Goal: Communication & Community: Answer question/provide support

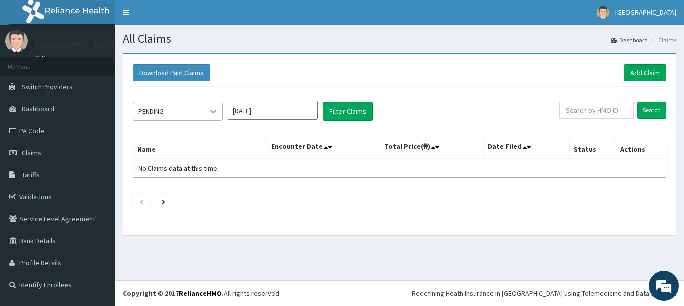
click at [212, 110] on icon at bounding box center [213, 112] width 10 height 10
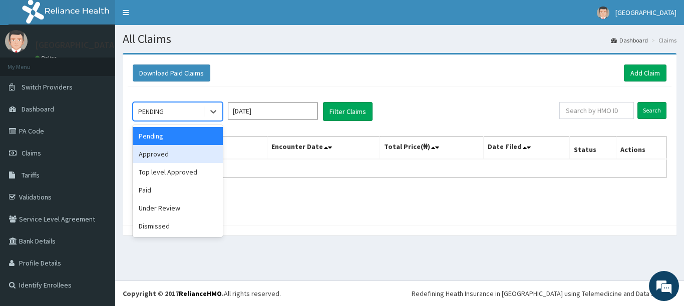
click at [189, 151] on div "Approved" at bounding box center [178, 154] width 90 height 18
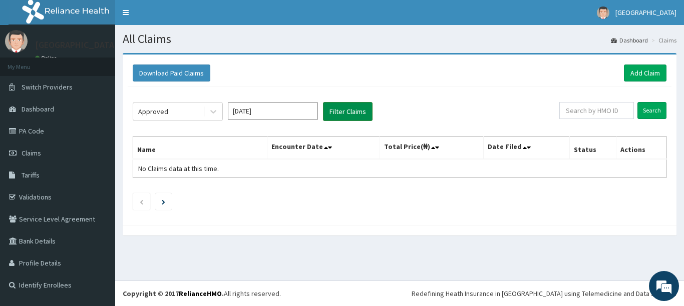
click at [368, 109] on button "Filter Claims" at bounding box center [348, 111] width 50 height 19
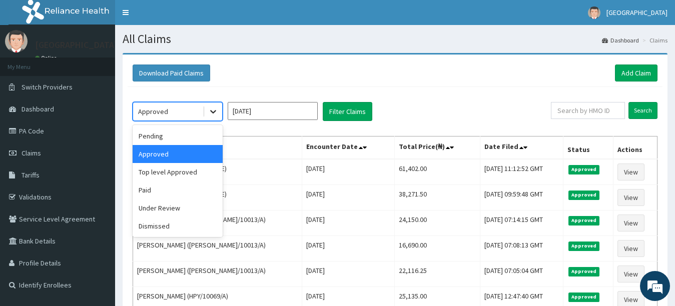
click at [205, 110] on div at bounding box center [213, 112] width 18 height 18
click at [176, 226] on div "Dismissed" at bounding box center [178, 226] width 90 height 18
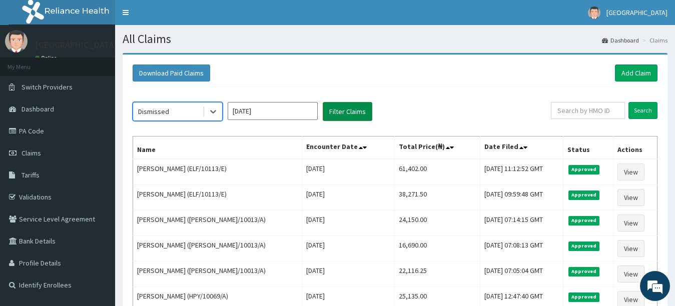
click at [349, 118] on button "Filter Claims" at bounding box center [348, 111] width 50 height 19
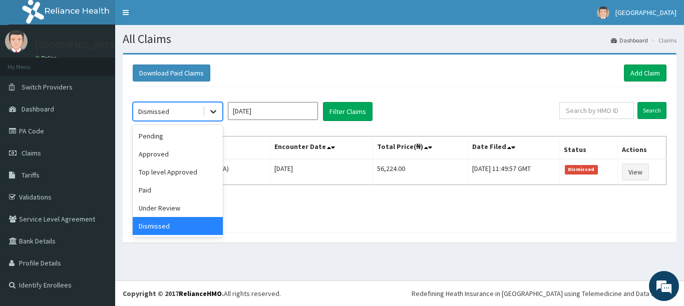
click at [212, 112] on icon at bounding box center [213, 113] width 6 height 4
click at [187, 175] on div "Top level Approved" at bounding box center [178, 172] width 90 height 18
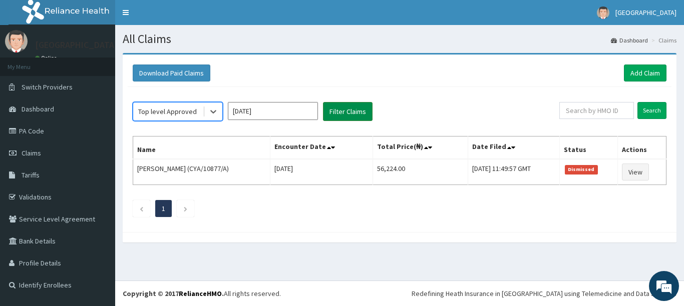
click at [346, 106] on button "Filter Claims" at bounding box center [348, 111] width 50 height 19
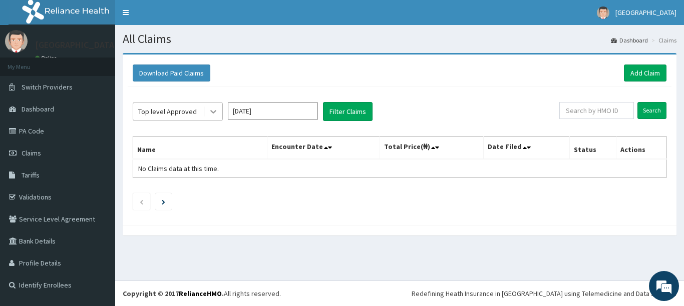
click at [212, 110] on icon at bounding box center [213, 112] width 10 height 10
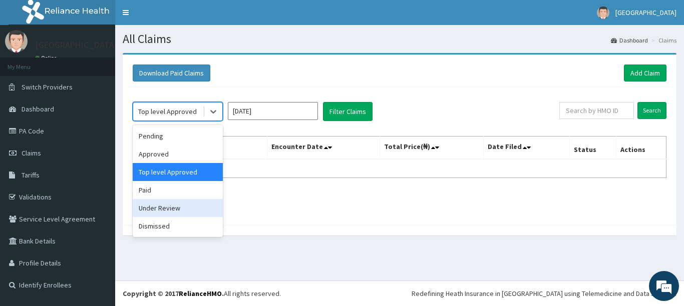
click at [167, 206] on div "Under Review" at bounding box center [178, 208] width 90 height 18
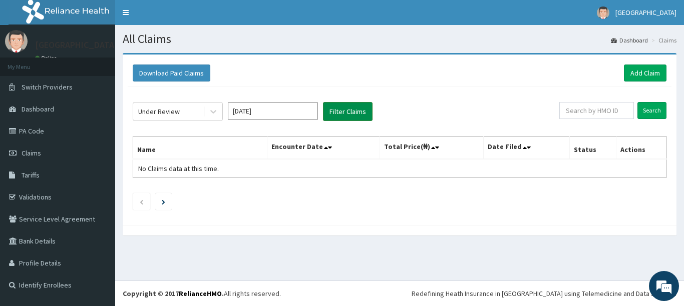
click at [359, 112] on button "Filter Claims" at bounding box center [348, 111] width 50 height 19
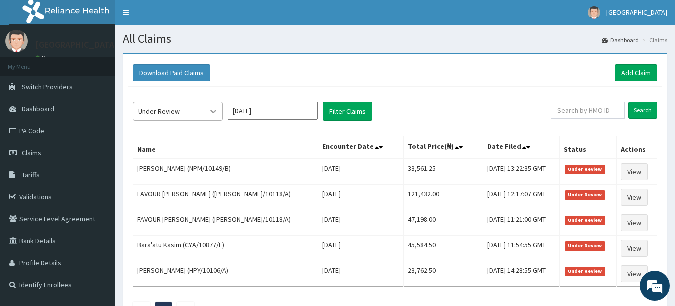
click at [207, 113] on div at bounding box center [213, 112] width 18 height 18
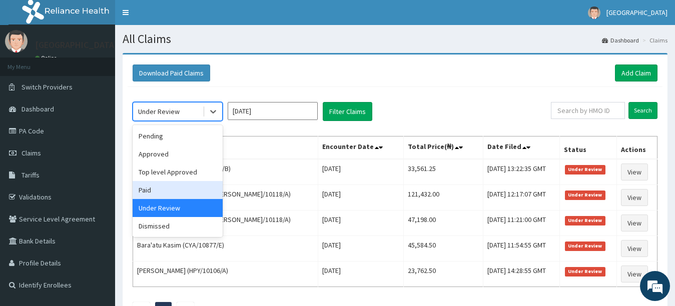
click at [150, 187] on div "Paid" at bounding box center [178, 190] width 90 height 18
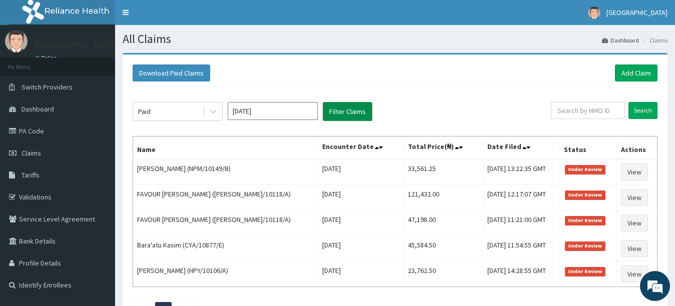
click at [348, 111] on button "Filter Claims" at bounding box center [348, 111] width 50 height 19
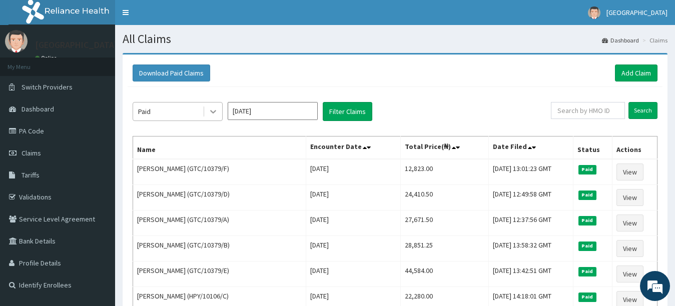
click at [214, 112] on icon at bounding box center [213, 113] width 6 height 4
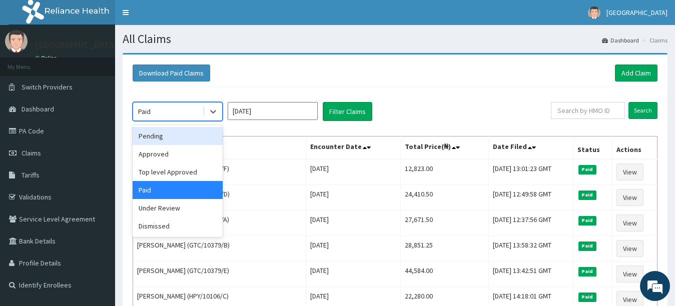
click at [166, 141] on div "Pending" at bounding box center [178, 136] width 90 height 18
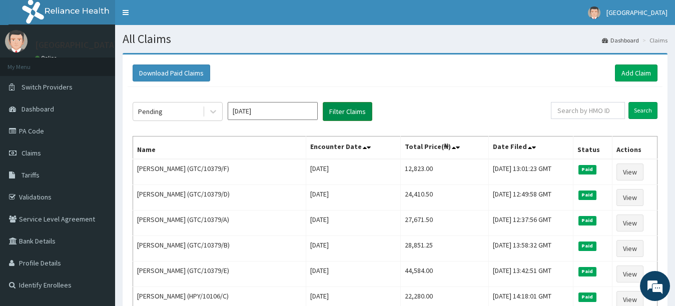
click at [341, 111] on button "Filter Claims" at bounding box center [348, 111] width 50 height 19
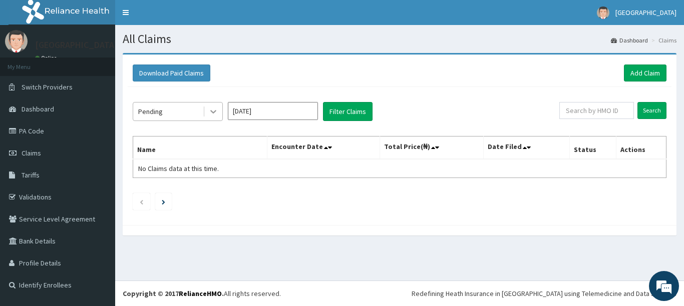
click at [209, 110] on icon at bounding box center [213, 112] width 10 height 10
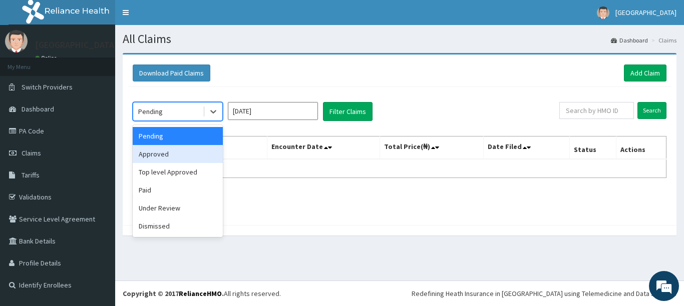
click at [200, 146] on div "Approved" at bounding box center [178, 154] width 90 height 18
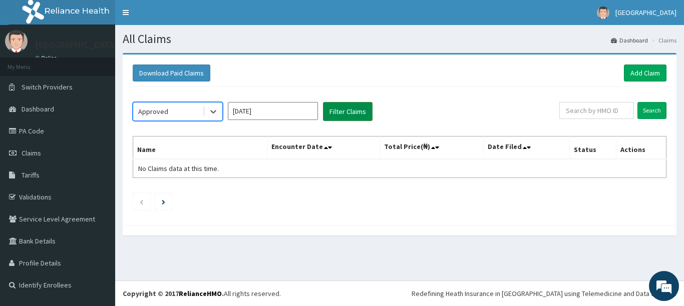
click at [357, 114] on button "Filter Claims" at bounding box center [348, 111] width 50 height 19
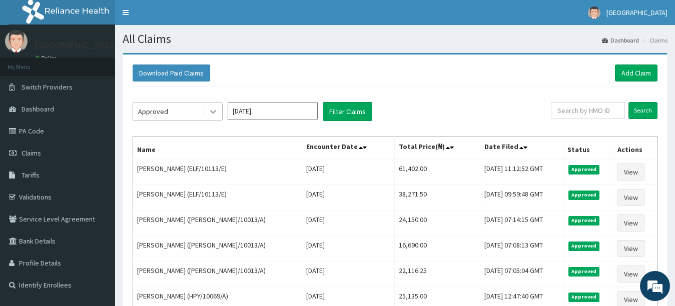
click at [212, 112] on icon at bounding box center [213, 113] width 6 height 4
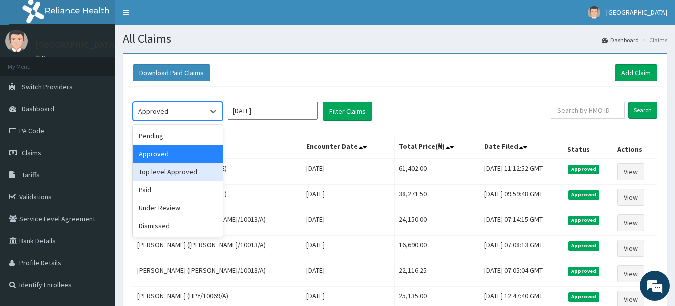
click at [184, 176] on div "Top level Approved" at bounding box center [178, 172] width 90 height 18
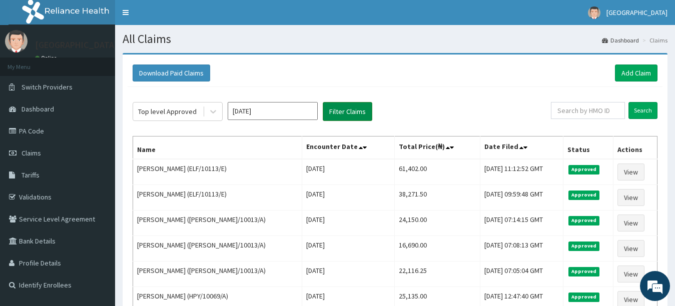
click at [353, 112] on button "Filter Claims" at bounding box center [348, 111] width 50 height 19
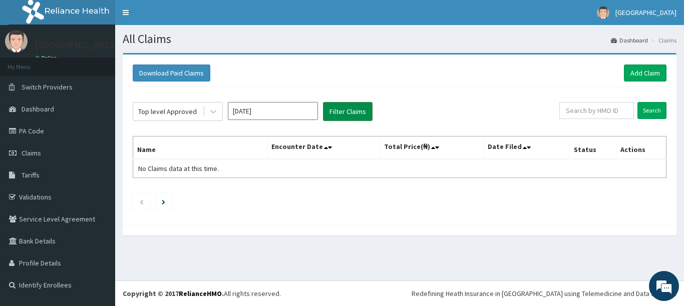
click at [353, 112] on button "Filter Claims" at bounding box center [348, 111] width 50 height 19
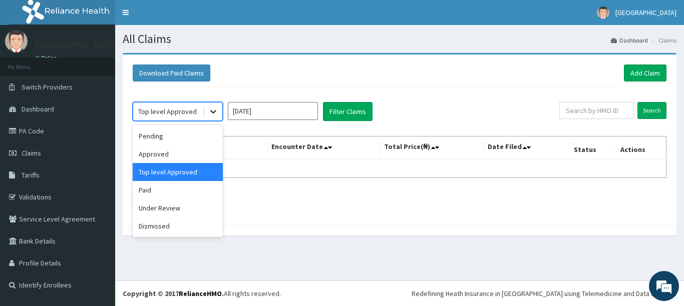
click at [216, 114] on icon at bounding box center [213, 112] width 10 height 10
click at [154, 207] on div "Under Review" at bounding box center [178, 208] width 90 height 18
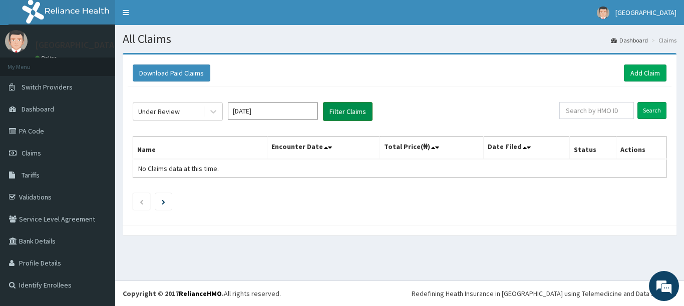
click at [347, 116] on button "Filter Claims" at bounding box center [348, 111] width 50 height 19
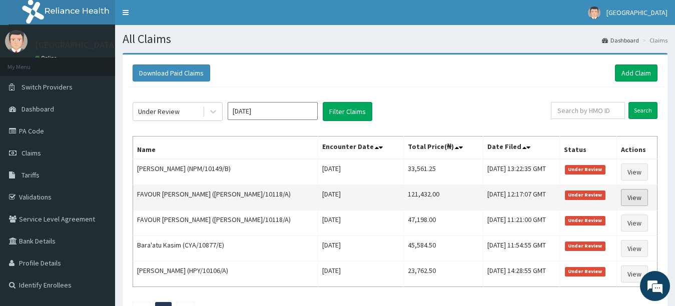
click at [636, 196] on link "View" at bounding box center [634, 197] width 27 height 17
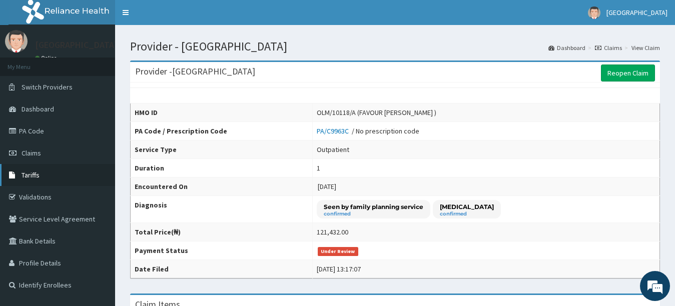
click at [46, 174] on link "Tariffs" at bounding box center [57, 175] width 115 height 22
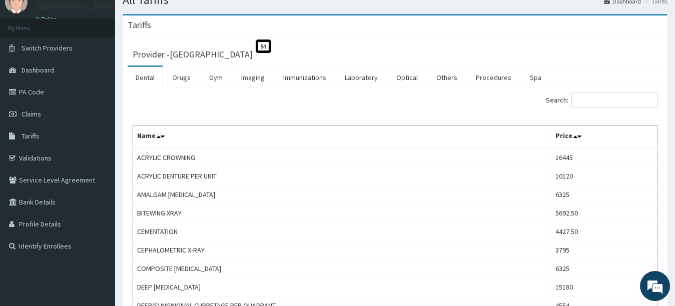
scroll to position [40, 0]
click at [635, 103] on input "Search:" at bounding box center [614, 99] width 86 height 15
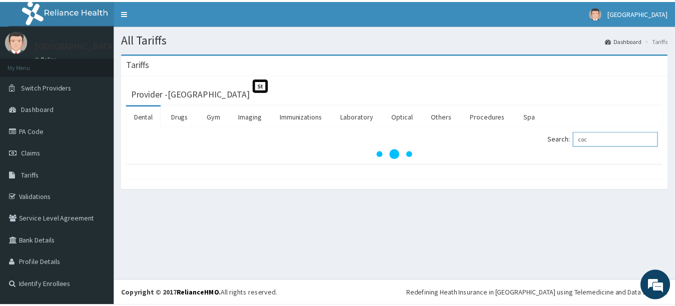
scroll to position [0, 0]
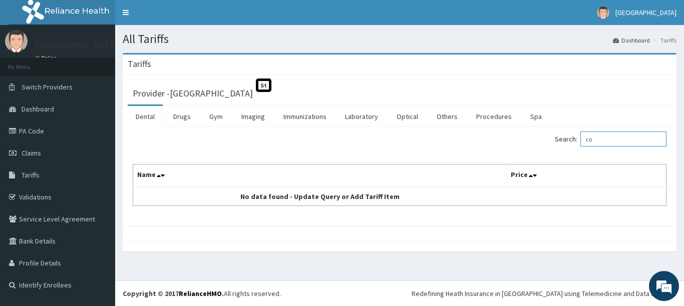
type input "c"
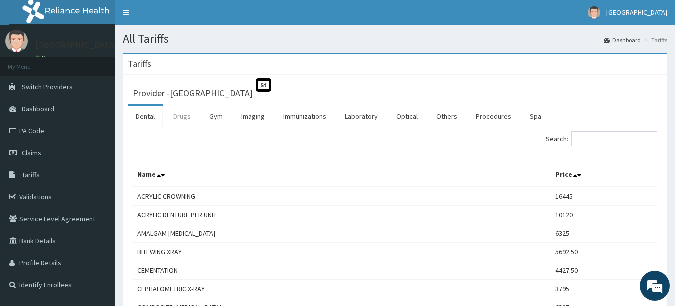
click at [187, 120] on link "Drugs" at bounding box center [182, 116] width 34 height 21
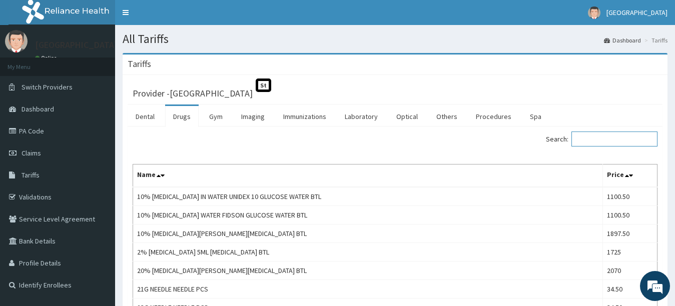
click at [608, 136] on input "Search:" at bounding box center [614, 139] width 86 height 15
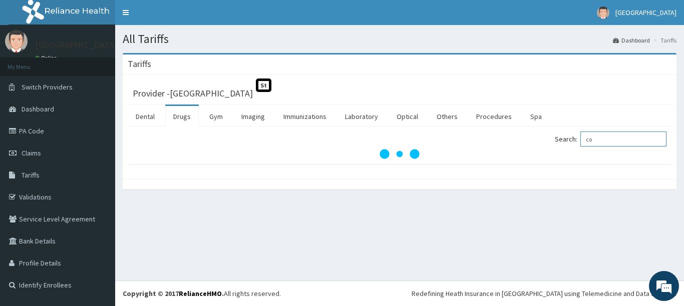
type input "c"
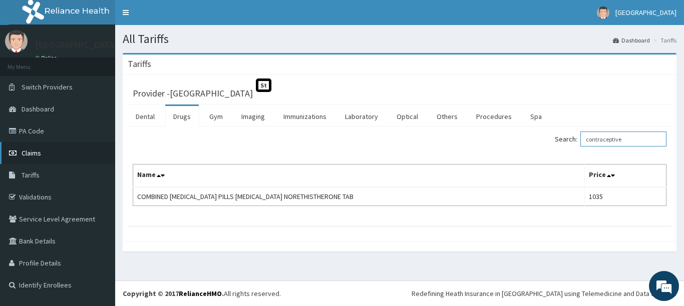
type input "contraceptive"
click at [45, 148] on link "Claims" at bounding box center [57, 153] width 115 height 22
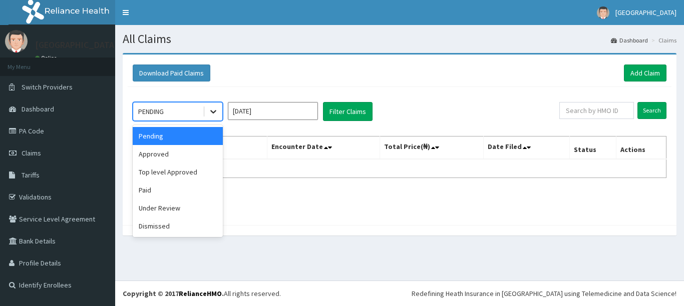
click at [216, 110] on icon at bounding box center [213, 112] width 10 height 10
click at [178, 206] on div "Under Review" at bounding box center [178, 208] width 90 height 18
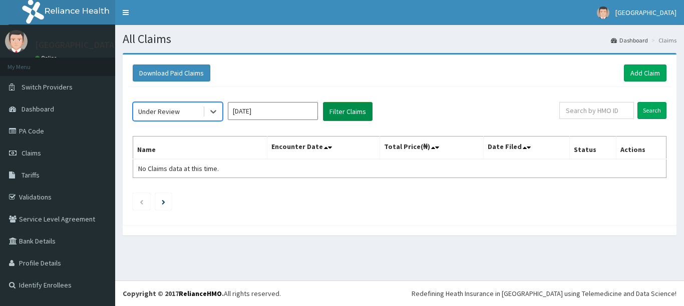
click at [348, 112] on button "Filter Claims" at bounding box center [348, 111] width 50 height 19
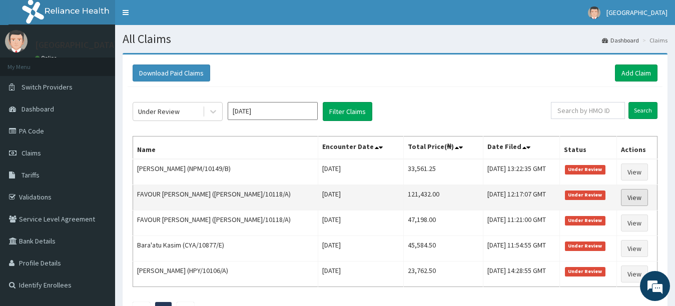
click at [634, 198] on link "View" at bounding box center [634, 197] width 27 height 17
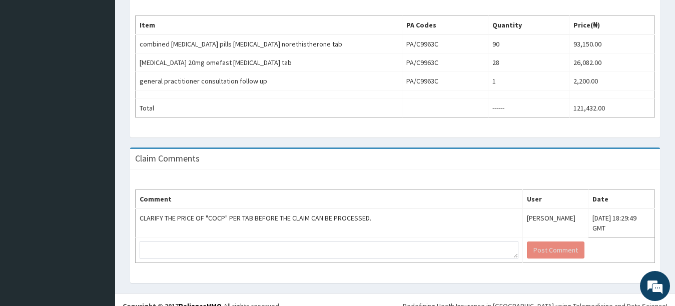
scroll to position [323, 0]
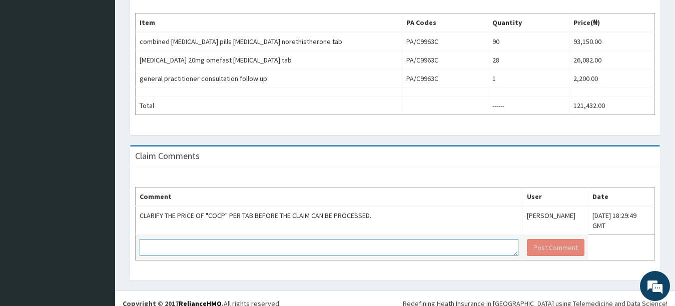
click at [407, 242] on textarea at bounding box center [329, 247] width 379 height 17
type textarea "p"
click at [407, 242] on textarea "PER TAB IS 1035" at bounding box center [329, 247] width 379 height 17
type textarea "PER TAB IS 1035"
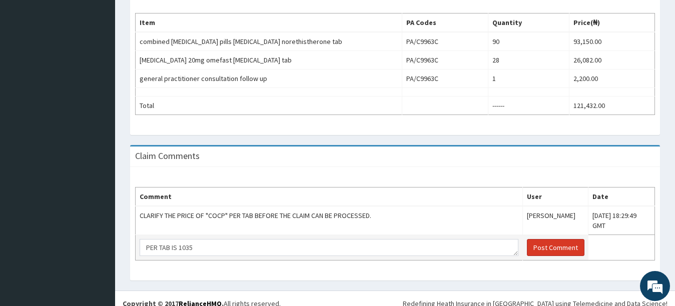
click at [527, 241] on button "Post Comment" at bounding box center [556, 247] width 58 height 17
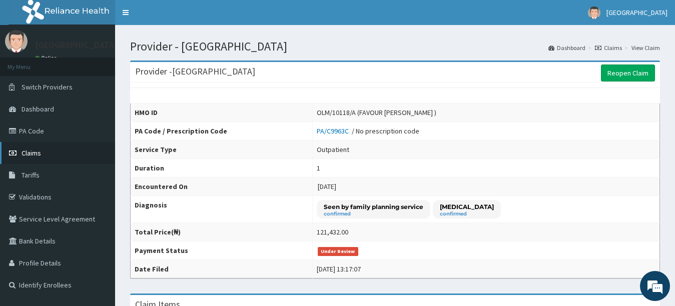
click at [32, 158] on link "Claims" at bounding box center [57, 153] width 115 height 22
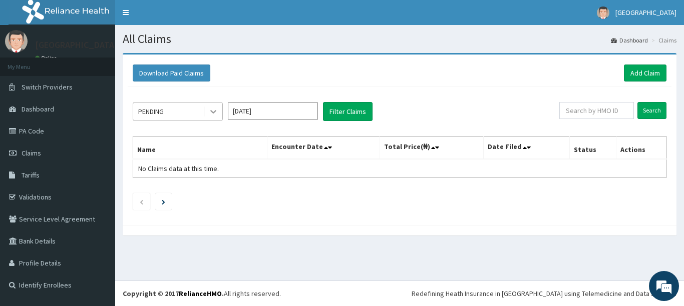
click at [209, 113] on icon at bounding box center [213, 112] width 10 height 10
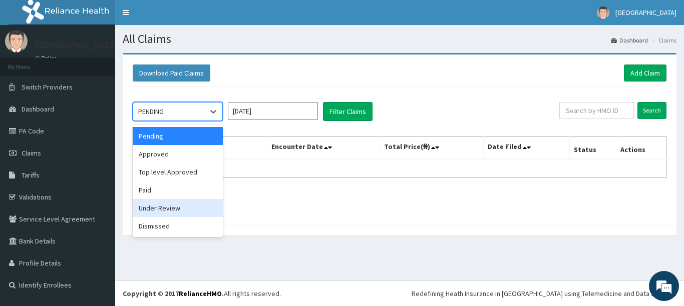
click at [176, 201] on div "Under Review" at bounding box center [178, 208] width 90 height 18
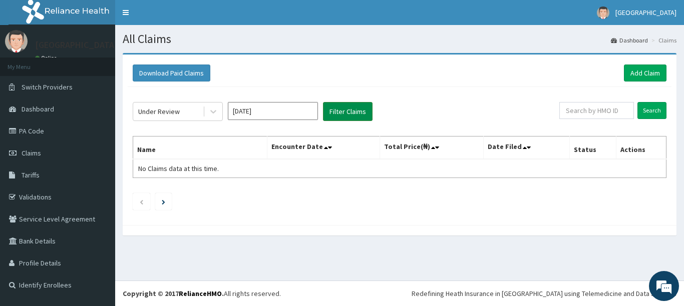
click at [343, 114] on button "Filter Claims" at bounding box center [348, 111] width 50 height 19
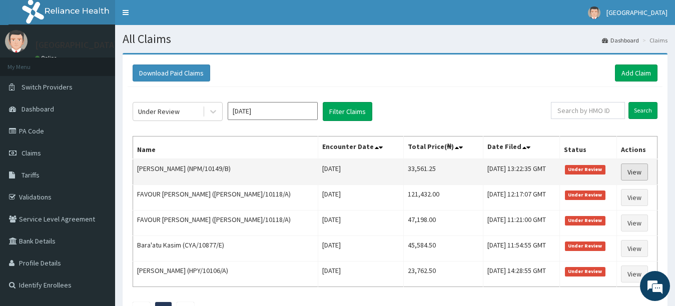
click at [625, 171] on link "View" at bounding box center [634, 172] width 27 height 17
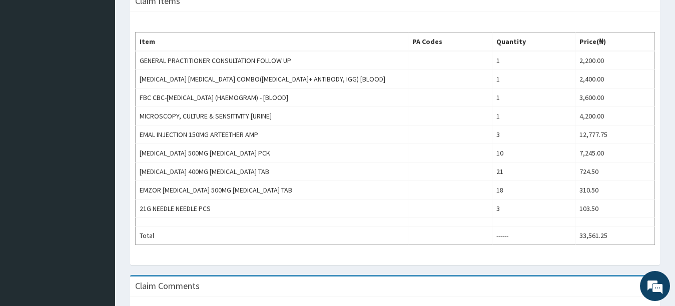
scroll to position [434, 0]
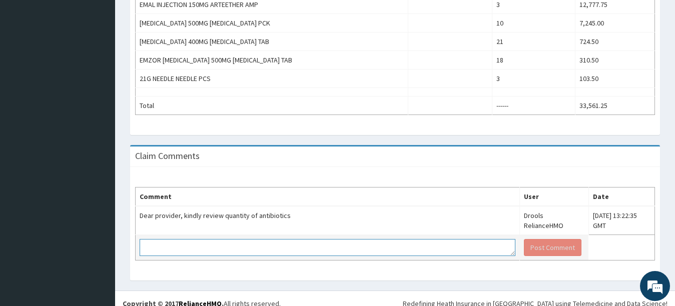
click at [342, 239] on textarea at bounding box center [328, 247] width 376 height 17
type textarea "PLEASE KINDLY REVIEW , NO EXCESS QUANTITY"
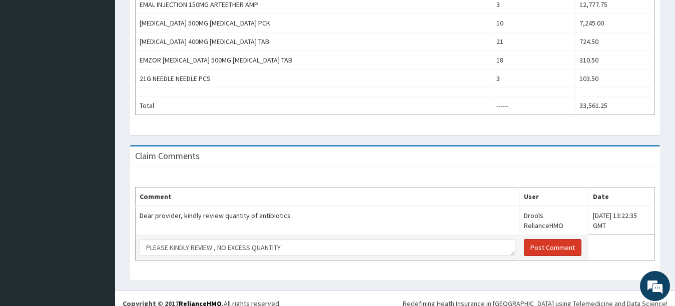
click at [524, 239] on button "Post Comment" at bounding box center [553, 247] width 58 height 17
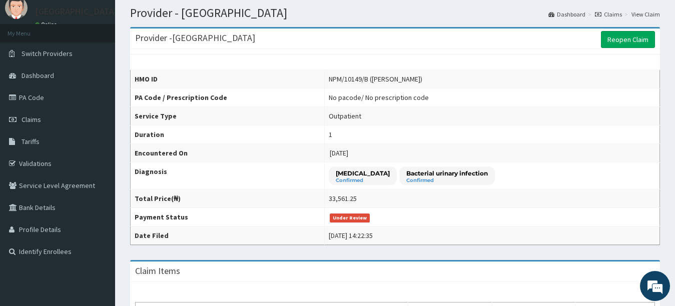
scroll to position [0, 0]
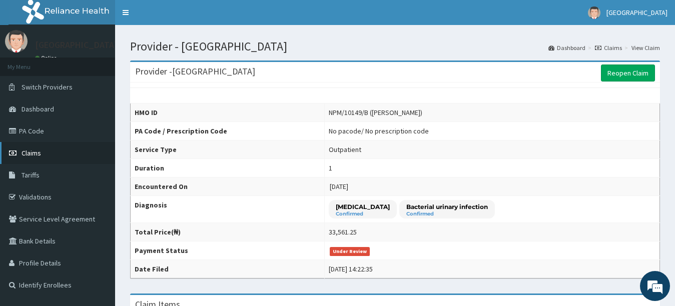
click at [61, 160] on link "Claims" at bounding box center [57, 153] width 115 height 22
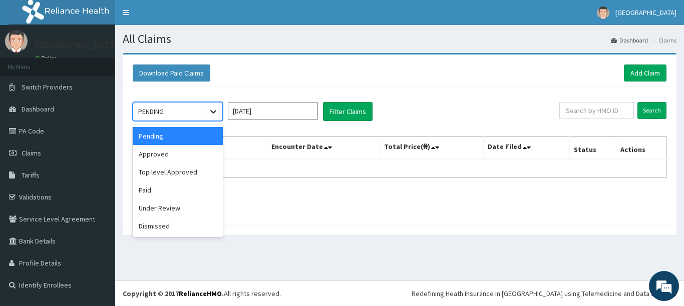
click at [215, 113] on icon at bounding box center [213, 112] width 10 height 10
click at [181, 210] on div "Under Review" at bounding box center [178, 208] width 90 height 18
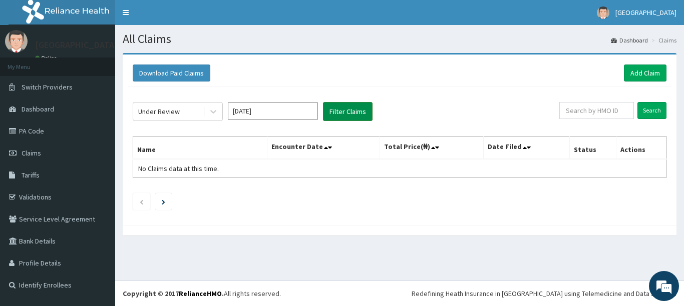
click at [359, 110] on button "Filter Claims" at bounding box center [348, 111] width 50 height 19
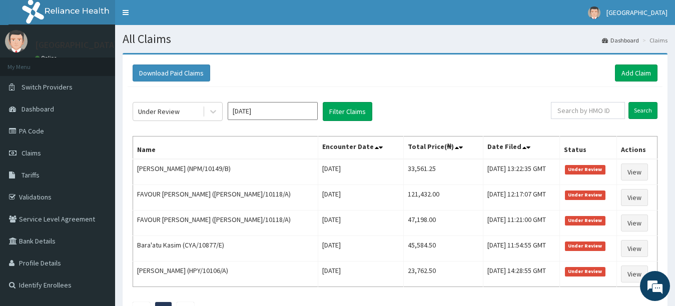
click at [260, 115] on input "[DATE]" at bounding box center [273, 111] width 90 height 18
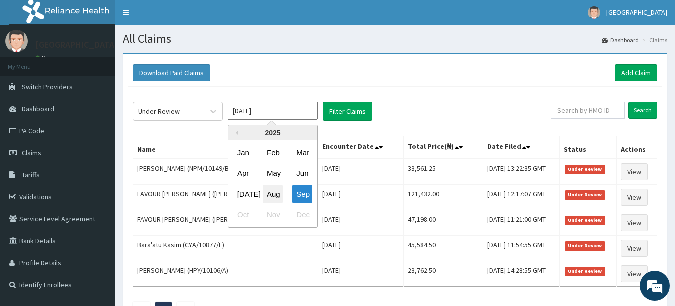
click at [276, 197] on div "Aug" at bounding box center [273, 194] width 20 height 19
type input "Aug 2025"
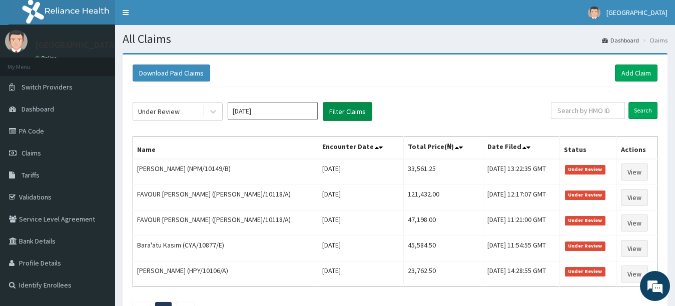
click at [350, 113] on button "Filter Claims" at bounding box center [348, 111] width 50 height 19
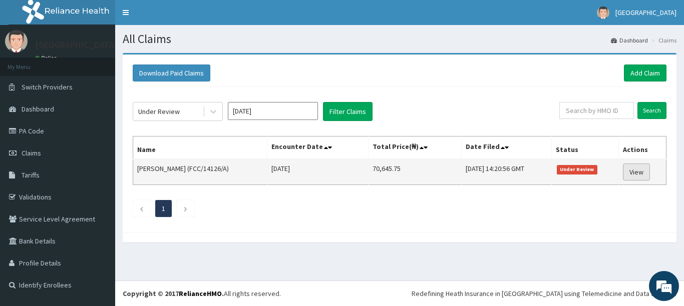
click at [633, 170] on link "View" at bounding box center [635, 172] width 27 height 17
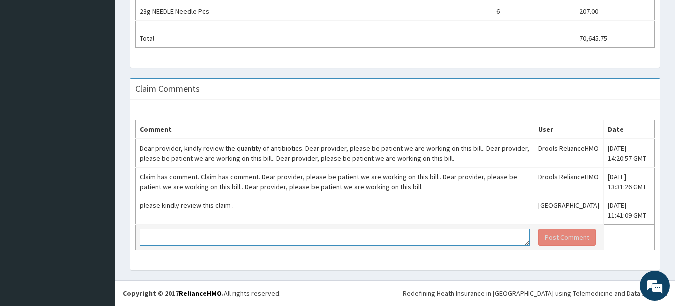
click at [438, 239] on textarea at bounding box center [335, 237] width 390 height 17
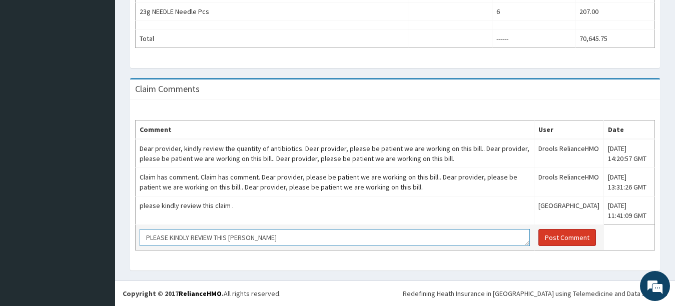
type textarea "PLEASE KINDLY REVIEW THIS BILL"
click at [562, 239] on button "Post Comment" at bounding box center [567, 237] width 58 height 17
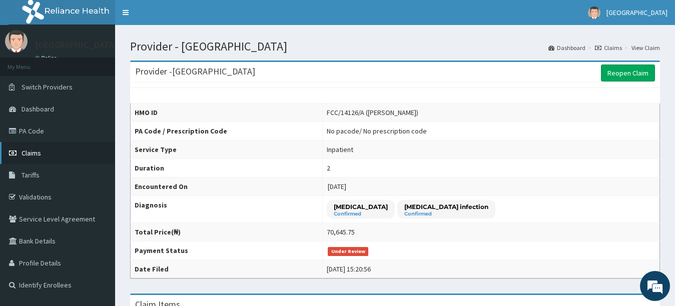
click at [32, 151] on span "Claims" at bounding box center [32, 153] width 20 height 9
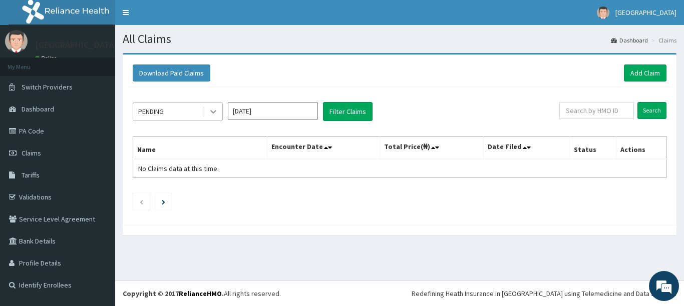
click at [209, 110] on icon at bounding box center [213, 112] width 10 height 10
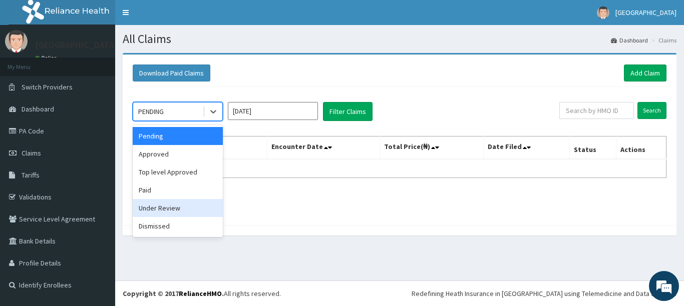
click at [172, 208] on div "Under Review" at bounding box center [178, 208] width 90 height 18
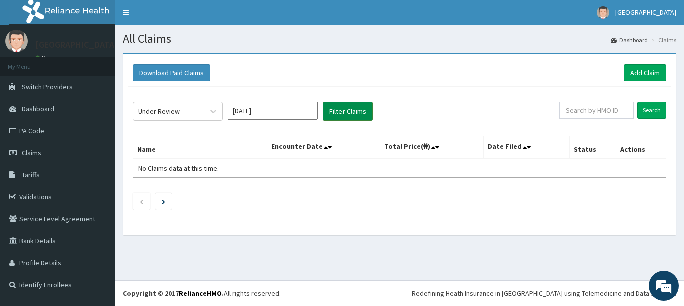
click at [353, 118] on button "Filter Claims" at bounding box center [348, 111] width 50 height 19
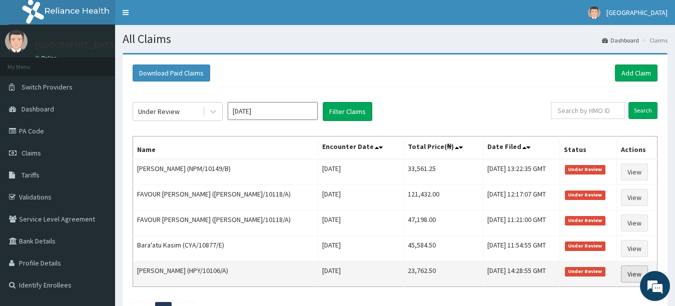
click at [630, 275] on link "View" at bounding box center [634, 274] width 27 height 17
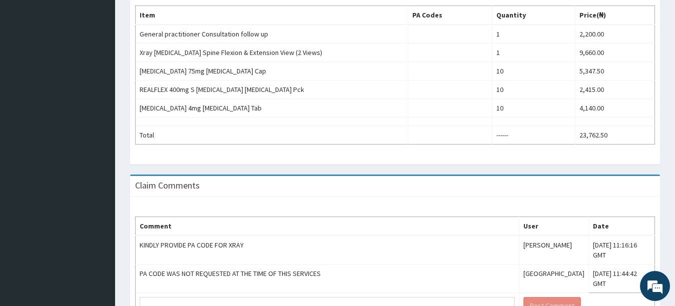
scroll to position [378, 0]
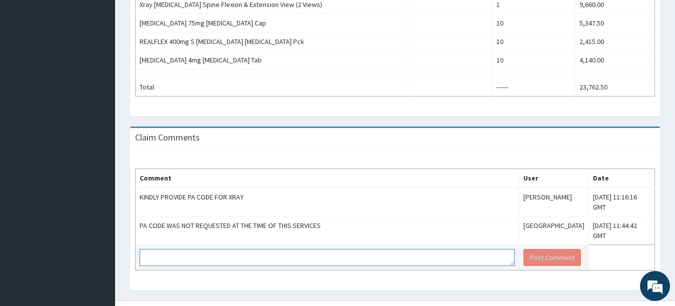
click at [220, 249] on textarea at bounding box center [327, 257] width 375 height 17
type textarea "C"
